Goal: Check status: Check status

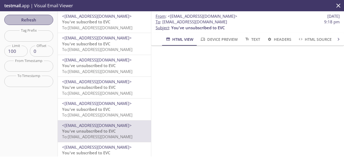
click at [40, 21] on span "Refresh" at bounding box center [29, 19] width 40 height 7
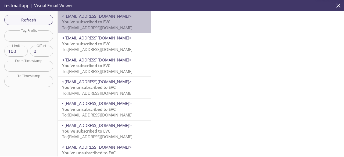
click at [118, 28] on span "To: [EMAIL_ADDRESS][DOMAIN_NAME]" at bounding box center [97, 27] width 70 height 5
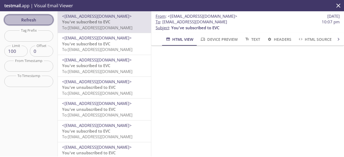
click at [41, 24] on button "Refresh" at bounding box center [28, 20] width 49 height 10
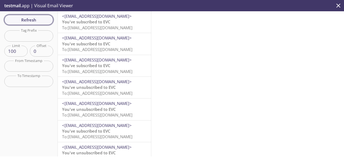
click at [39, 21] on span "Refresh" at bounding box center [29, 19] width 40 height 7
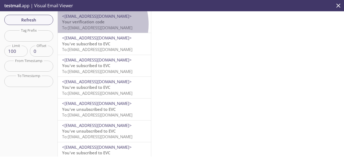
click at [87, 24] on span "Your verification code" at bounding box center [83, 21] width 42 height 5
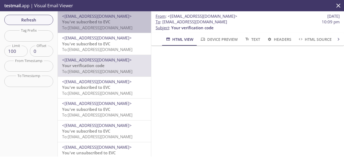
click at [122, 28] on span "To: [EMAIL_ADDRESS][DOMAIN_NAME]" at bounding box center [97, 27] width 70 height 5
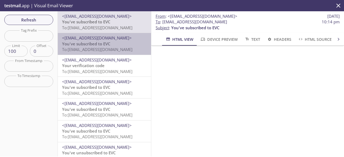
click at [121, 46] on p "You've subscribed to EVC To: [EMAIL_ADDRESS][DOMAIN_NAME]" at bounding box center [104, 47] width 85 height 12
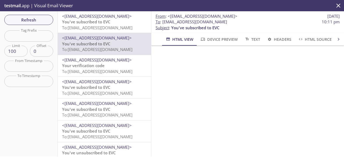
click at [116, 26] on span "To: [EMAIL_ADDRESS][DOMAIN_NAME]" at bounding box center [97, 27] width 70 height 5
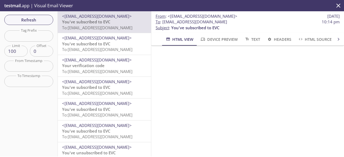
scroll to position [93, 0]
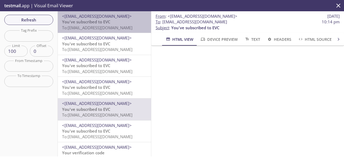
click at [119, 23] on p "You've subscribed to EVC To: [EMAIL_ADDRESS][DOMAIN_NAME]" at bounding box center [104, 25] width 85 height 12
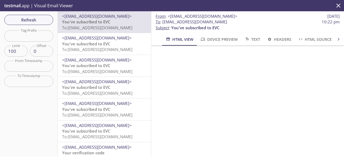
click at [114, 42] on p "You've subscribed to EVC To: [EMAIL_ADDRESS][DOMAIN_NAME]" at bounding box center [104, 47] width 85 height 12
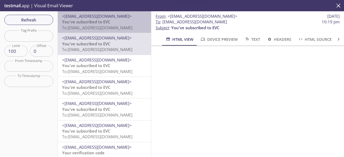
click at [120, 24] on p "You've subscribed to EVC To: [EMAIL_ADDRESS][DOMAIN_NAME]" at bounding box center [104, 25] width 85 height 12
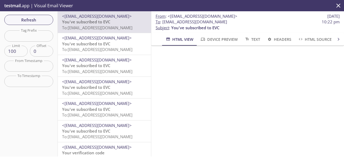
scroll to position [93, 0]
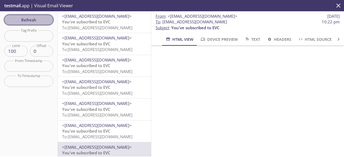
click at [36, 19] on span "Refresh" at bounding box center [29, 19] width 40 height 7
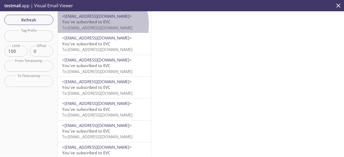
click at [93, 24] on span "You've subscribed to EVC" at bounding box center [86, 21] width 48 height 5
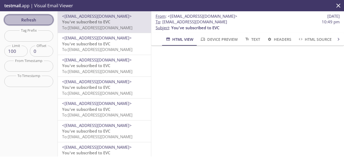
click at [38, 17] on span "Refresh" at bounding box center [29, 19] width 40 height 7
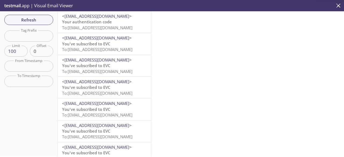
click at [75, 22] on span "Your authentication code" at bounding box center [87, 21] width 50 height 5
